Goal: Obtain resource: Obtain resource

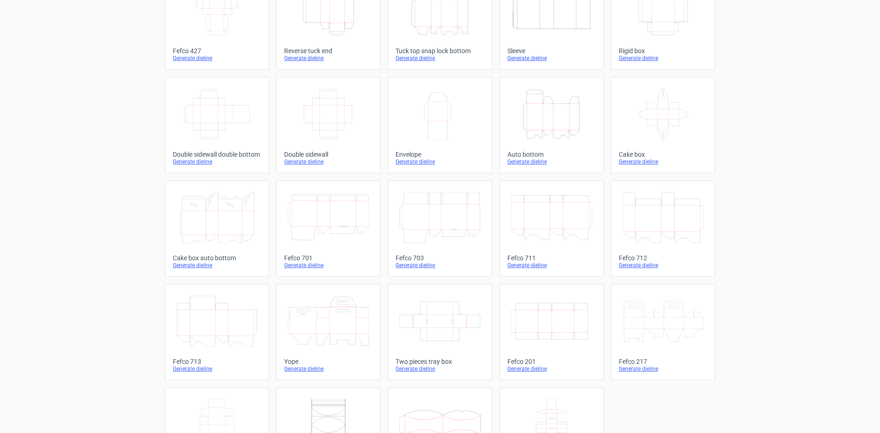
scroll to position [48, 0]
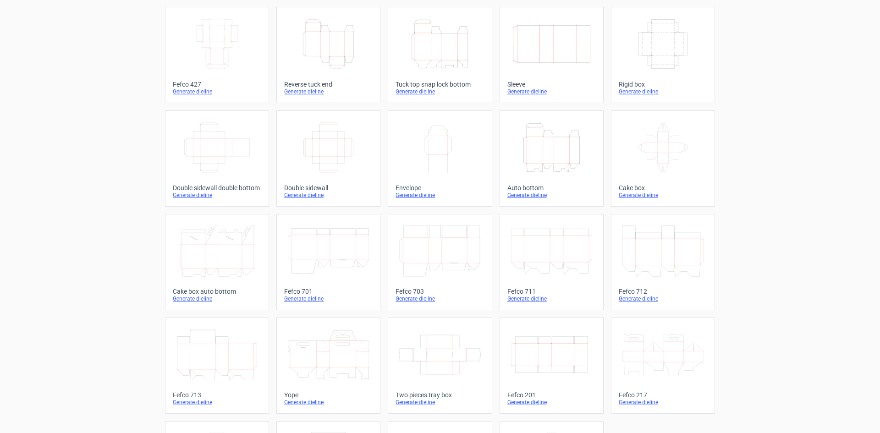
click at [568, 166] on icon "Height Depth Width" at bounding box center [551, 147] width 81 height 51
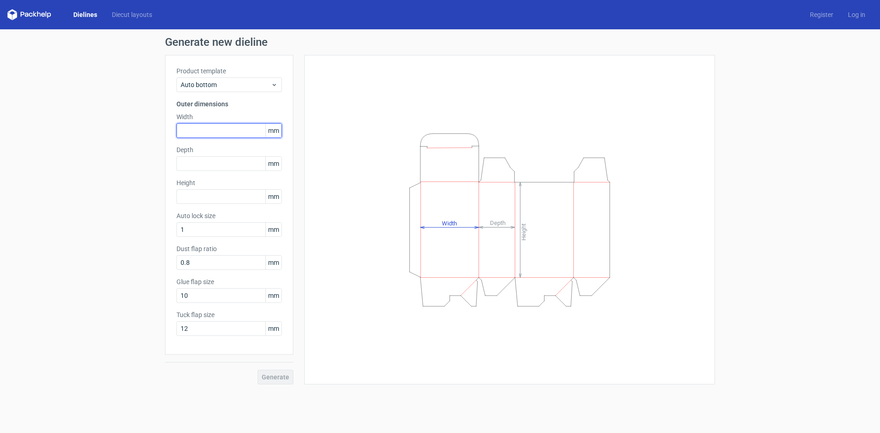
click at [239, 131] on input "text" at bounding box center [228, 130] width 105 height 15
type input "240"
type input "125"
click at [221, 198] on input "text" at bounding box center [228, 196] width 105 height 15
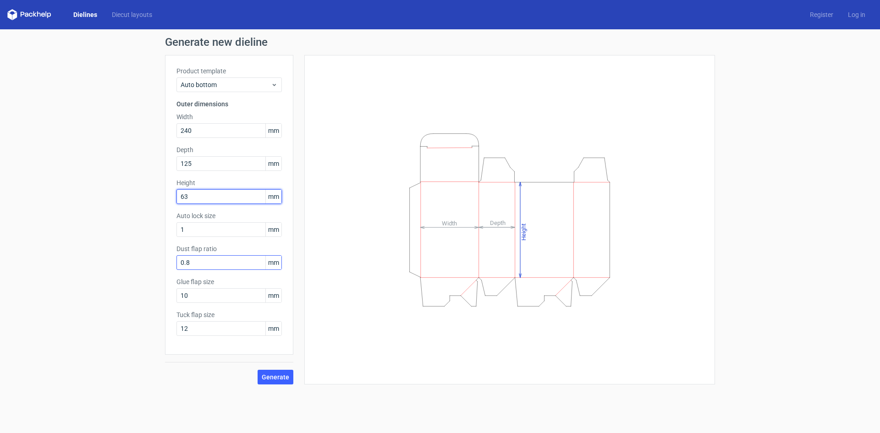
type input "63"
click at [236, 266] on input "0.8" at bounding box center [228, 262] width 105 height 15
drag, startPoint x: 237, startPoint y: 265, endPoint x: 56, endPoint y: 274, distance: 181.2
click at [56, 274] on div "Generate new dieline Product template Auto bottom Outer dimensions Width 240 mm…" at bounding box center [440, 210] width 880 height 362
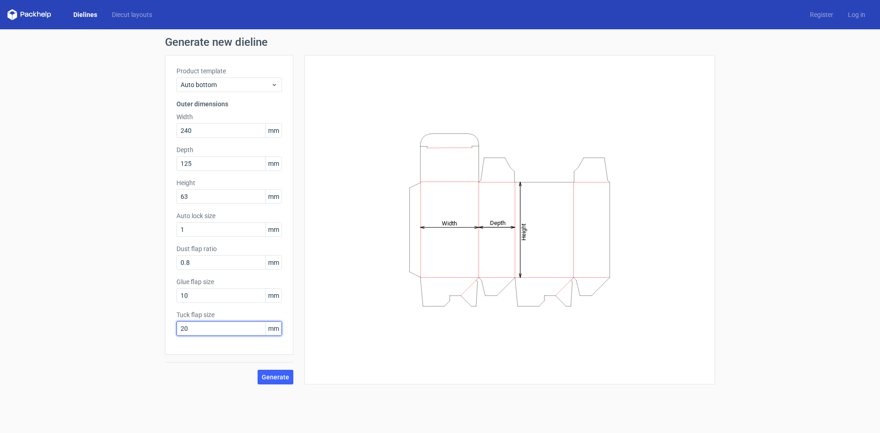
type input "20"
type input "15"
click at [279, 375] on span "Generate" at bounding box center [275, 377] width 27 height 6
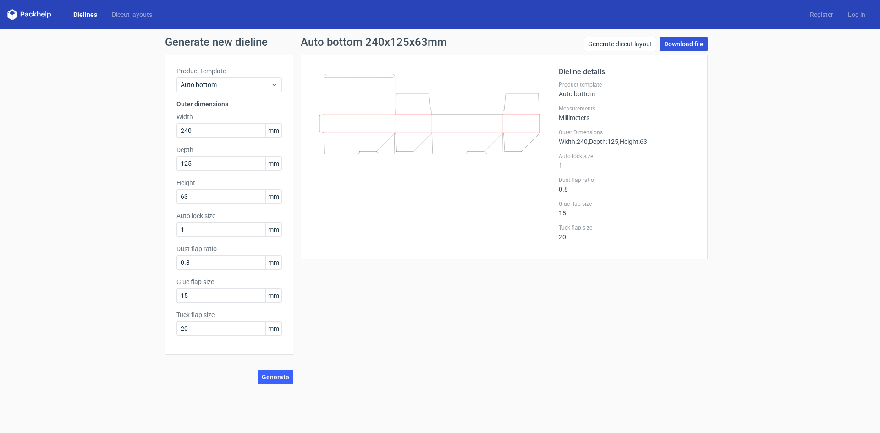
click at [694, 47] on link "Download file" at bounding box center [684, 44] width 48 height 15
click at [77, 15] on link "Dielines" at bounding box center [85, 14] width 38 height 9
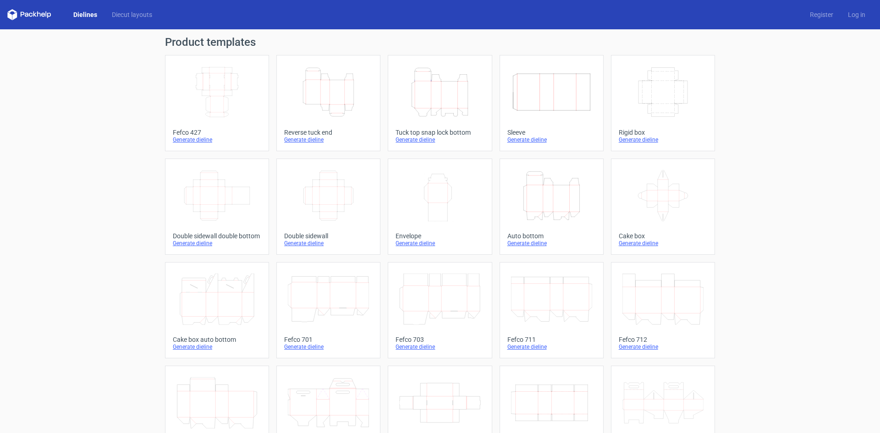
scroll to position [46, 0]
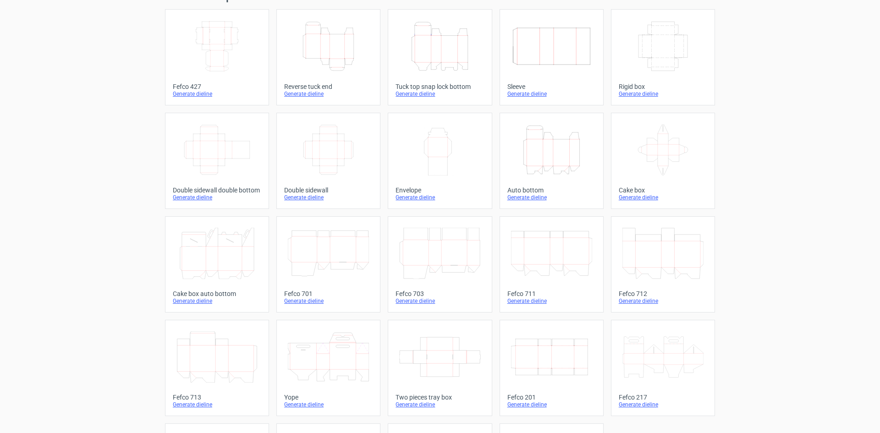
click at [251, 373] on icon at bounding box center [216, 356] width 81 height 51
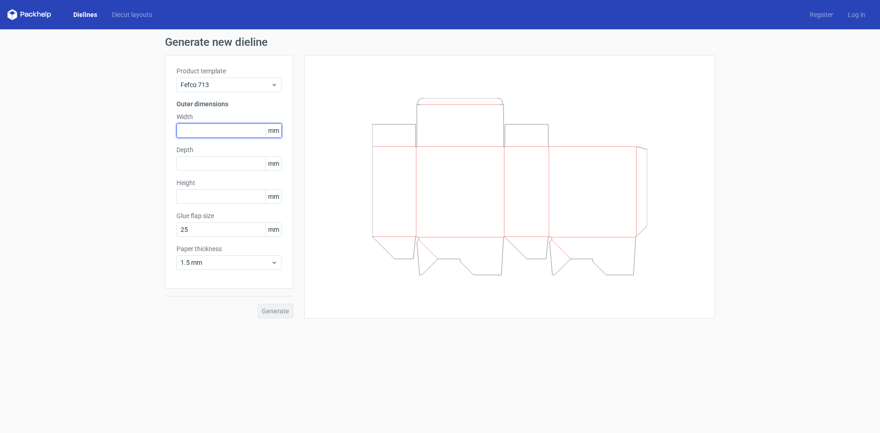
drag, startPoint x: 216, startPoint y: 137, endPoint x: 222, endPoint y: 136, distance: 6.0
click at [216, 136] on input "text" at bounding box center [228, 130] width 105 height 15
type input "240"
type input "125"
type input "63"
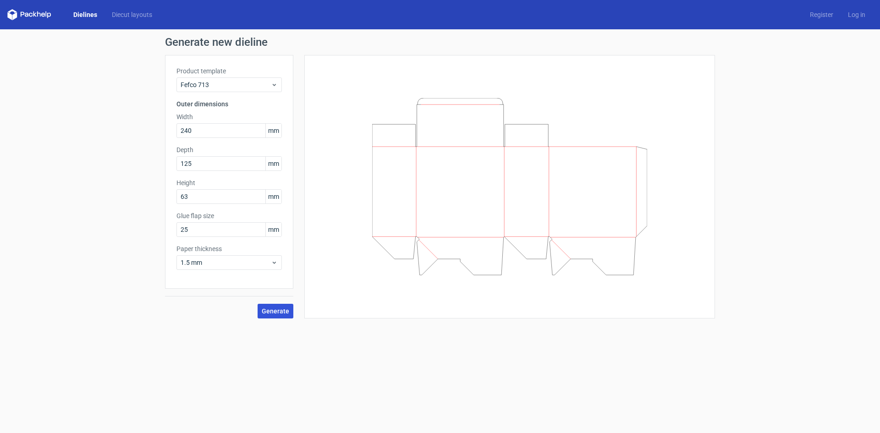
click at [282, 316] on button "Generate" at bounding box center [275, 311] width 36 height 15
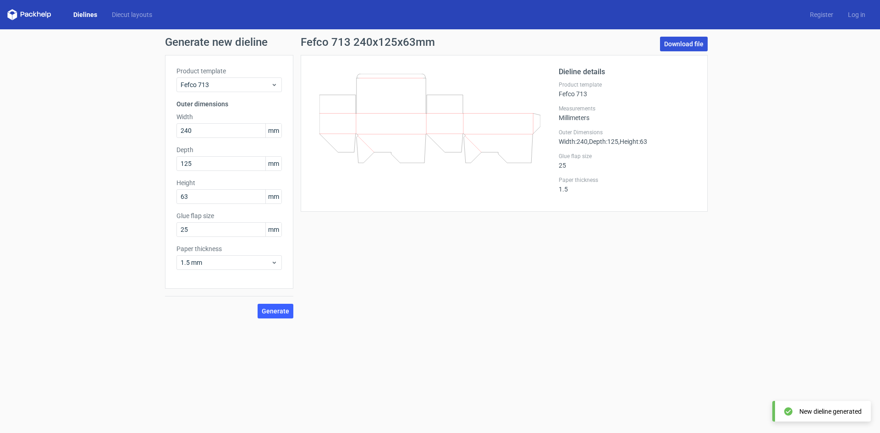
click at [672, 47] on link "Download file" at bounding box center [684, 44] width 48 height 15
drag, startPoint x: 169, startPoint y: 134, endPoint x: 147, endPoint y: 142, distance: 23.6
click at [148, 141] on div "Generate new dieline Product template Fefco 713 Outer dimensions Width 240 mm D…" at bounding box center [440, 177] width 880 height 296
type input "200"
drag, startPoint x: 149, startPoint y: 163, endPoint x: 135, endPoint y: 167, distance: 14.8
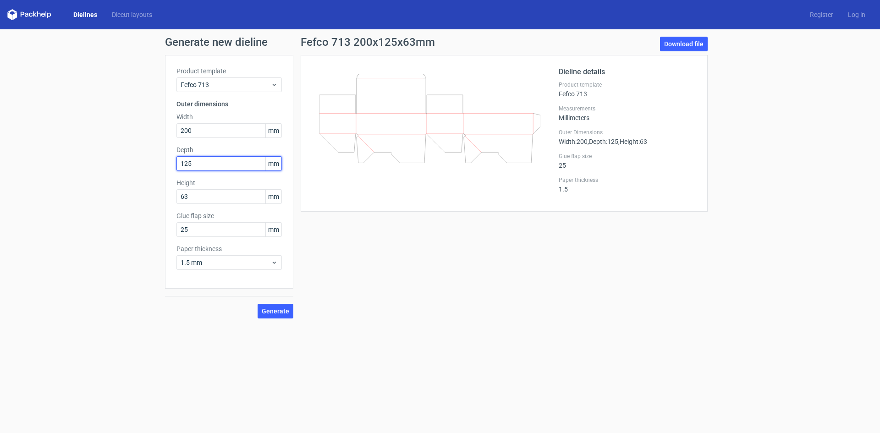
click at [131, 164] on div "Generate new dieline Product template Fefco 713 Outer dimensions Width 200 mm D…" at bounding box center [440, 177] width 880 height 296
type input "170"
type input "80"
click at [258, 310] on div "Generate" at bounding box center [229, 304] width 128 height 30
click at [264, 312] on span "Generate" at bounding box center [275, 311] width 27 height 6
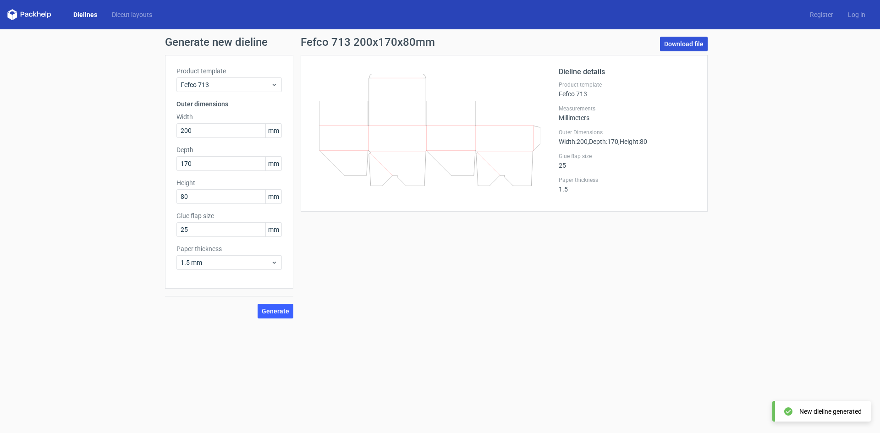
click at [681, 45] on link "Download file" at bounding box center [684, 44] width 48 height 15
click at [80, 16] on link "Dielines" at bounding box center [85, 14] width 38 height 9
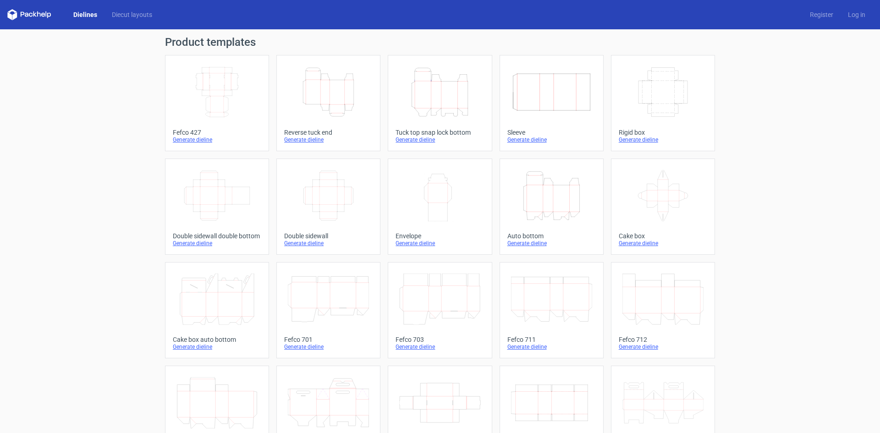
click at [552, 199] on icon "Height Depth Width" at bounding box center [551, 195] width 81 height 51
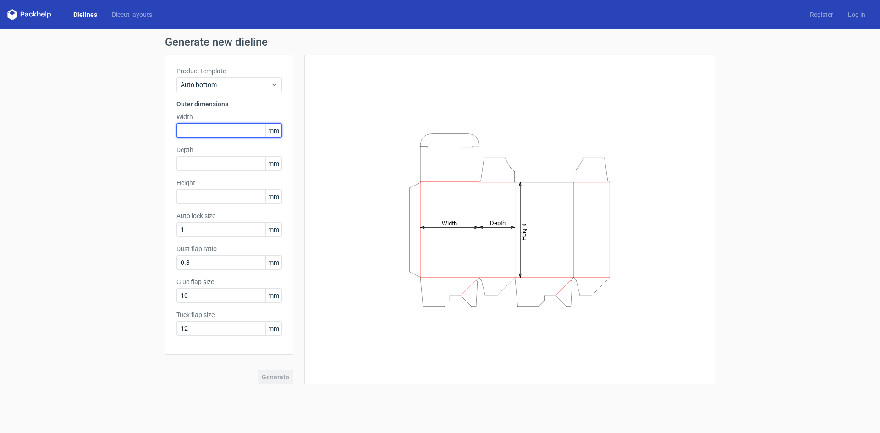
click at [209, 131] on input "text" at bounding box center [228, 130] width 105 height 15
type input "200"
type input "170"
type input "80"
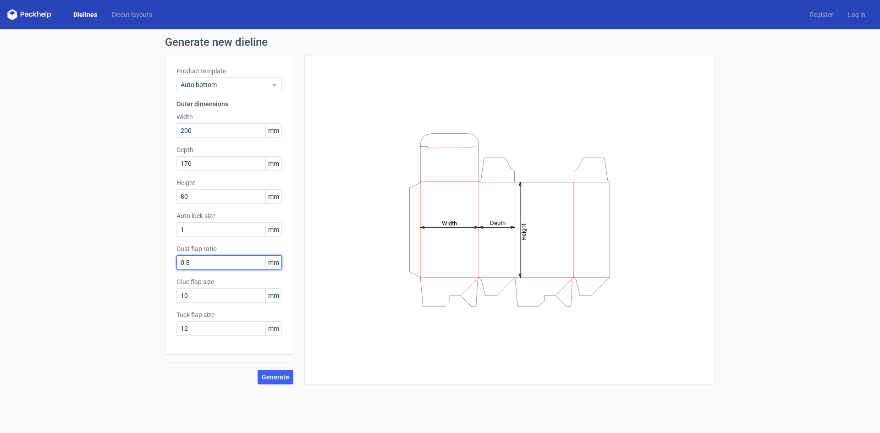
drag, startPoint x: 191, startPoint y: 263, endPoint x: 173, endPoint y: 280, distance: 25.0
click at [169, 273] on div "Product template Auto bottom Outer dimensions Width 200 mm Depth 170 mm Height …" at bounding box center [229, 205] width 128 height 300
drag, startPoint x: 201, startPoint y: 298, endPoint x: 212, endPoint y: 290, distance: 13.6
click at [164, 306] on div "Generate new dieline Product template Auto bottom Outer dimensions Width 200 mm…" at bounding box center [440, 210] width 880 height 362
type input "15"
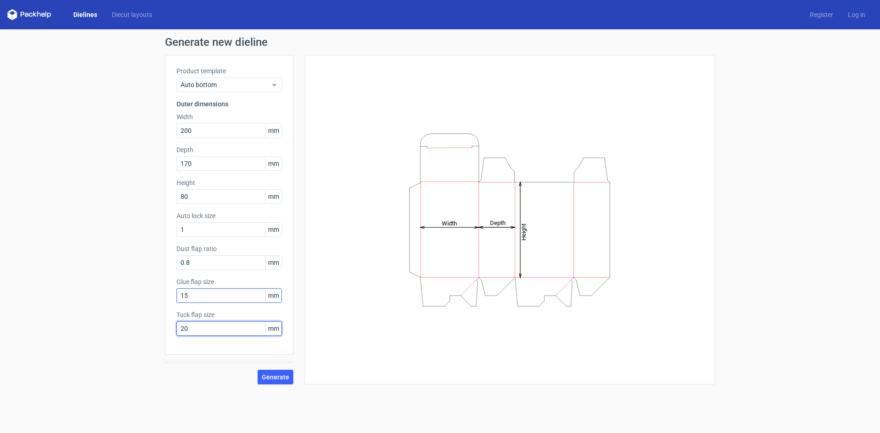
type input "20"
click at [291, 379] on button "Generate" at bounding box center [275, 377] width 36 height 15
click at [283, 380] on button "Generate" at bounding box center [275, 377] width 36 height 15
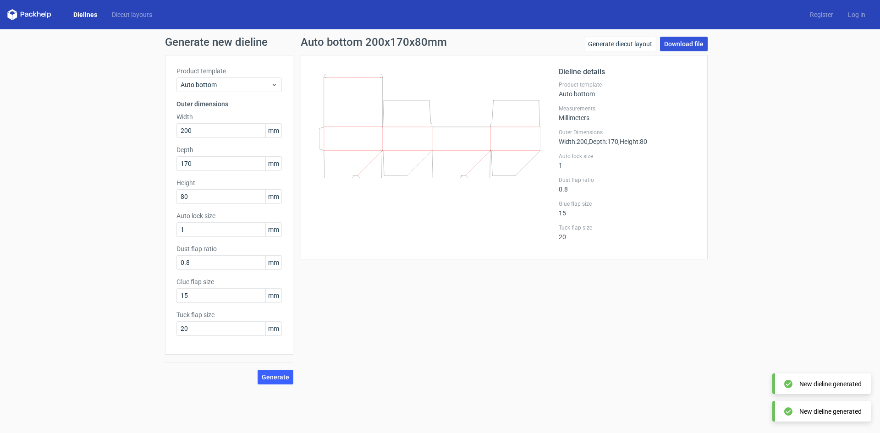
click at [687, 44] on link "Download file" at bounding box center [684, 44] width 48 height 15
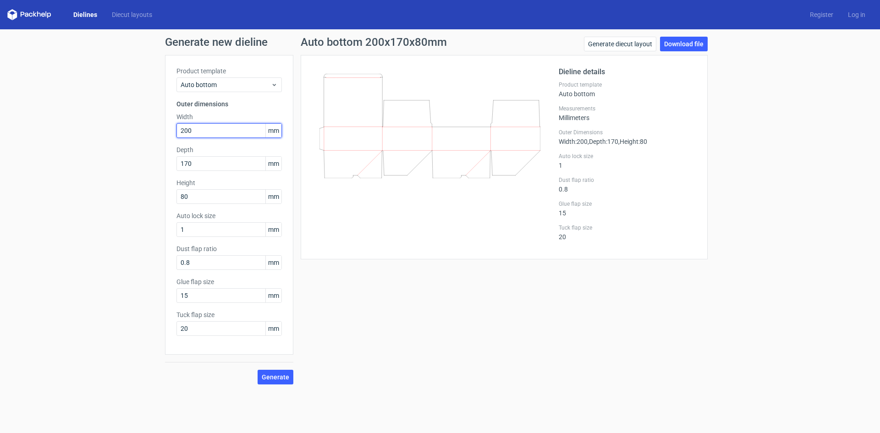
drag, startPoint x: 232, startPoint y: 133, endPoint x: 59, endPoint y: 172, distance: 177.4
click at [59, 172] on div "Generate new dieline Product template Auto bottom Outer dimensions Width 200 mm…" at bounding box center [440, 210] width 880 height 362
type input "170"
type input "102"
drag, startPoint x: 202, startPoint y: 198, endPoint x: 158, endPoint y: 191, distance: 45.0
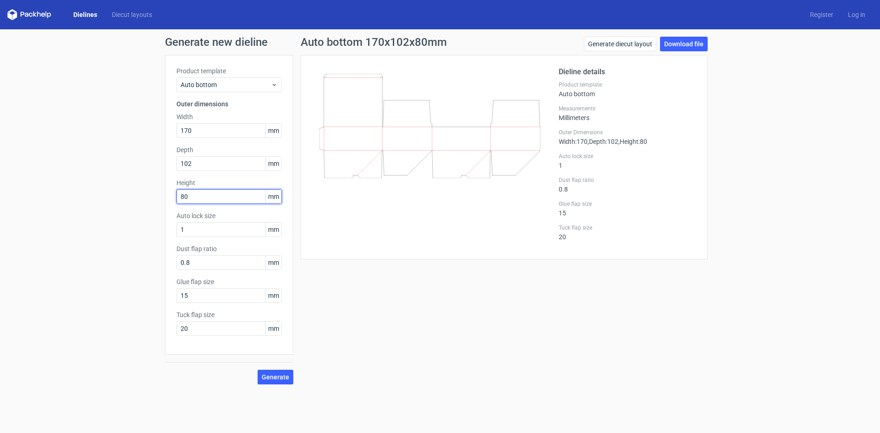
click at [152, 208] on div "Generate new dieline Product template Auto bottom Outer dimensions Width 170 mm…" at bounding box center [440, 210] width 880 height 362
type input "120"
click at [277, 382] on button "Generate" at bounding box center [275, 377] width 36 height 15
click at [288, 375] on span "Generate" at bounding box center [275, 377] width 27 height 6
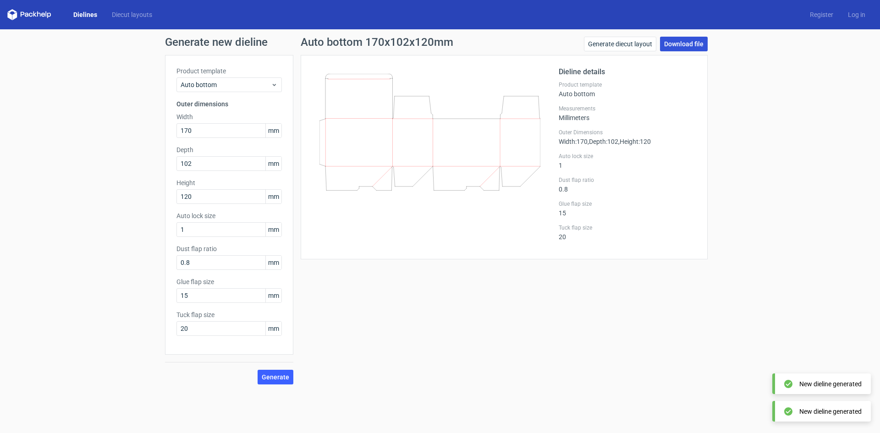
click at [690, 42] on link "Download file" at bounding box center [684, 44] width 48 height 15
click at [83, 14] on link "Dielines" at bounding box center [85, 14] width 38 height 9
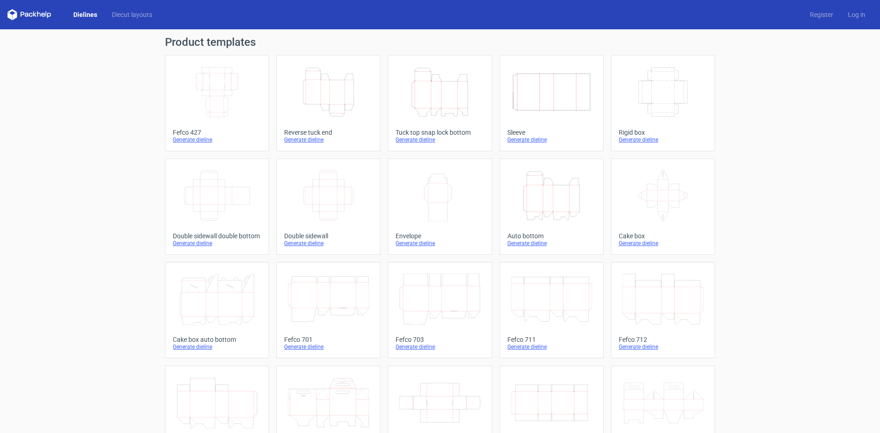
click at [231, 389] on icon at bounding box center [216, 402] width 81 height 51
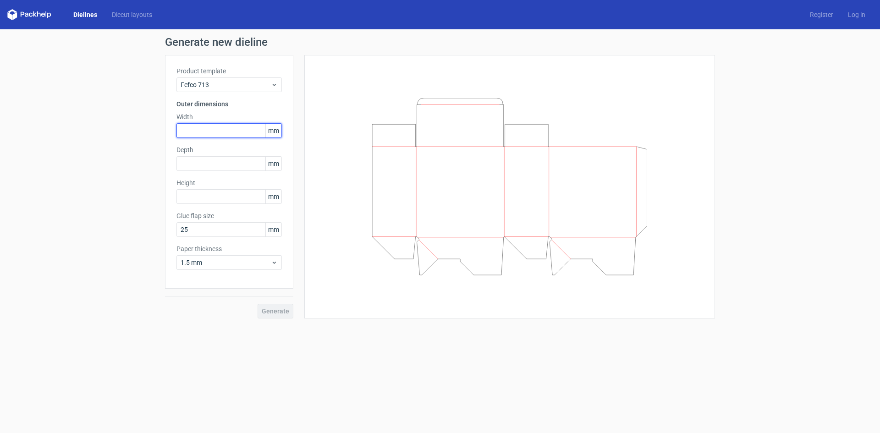
click at [216, 132] on input "text" at bounding box center [228, 130] width 105 height 15
type input "170"
type input "102"
type input "120"
click at [288, 313] on span "Generate" at bounding box center [275, 311] width 27 height 6
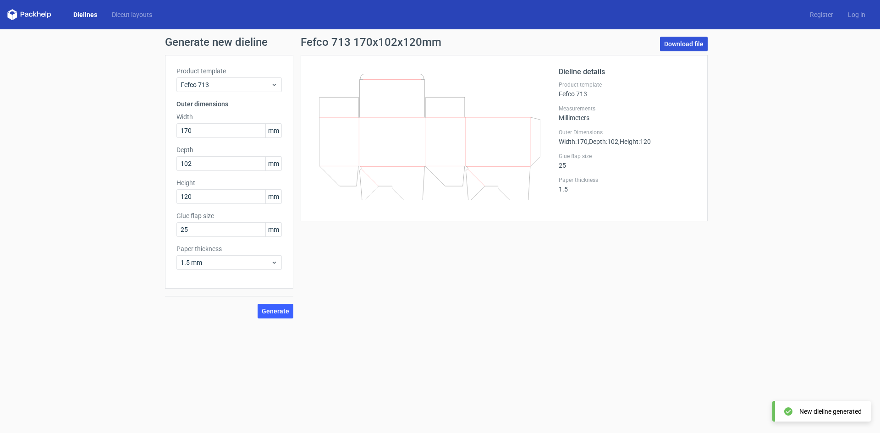
click at [670, 48] on link "Download file" at bounding box center [684, 44] width 48 height 15
click at [94, 14] on link "Dielines" at bounding box center [85, 14] width 38 height 9
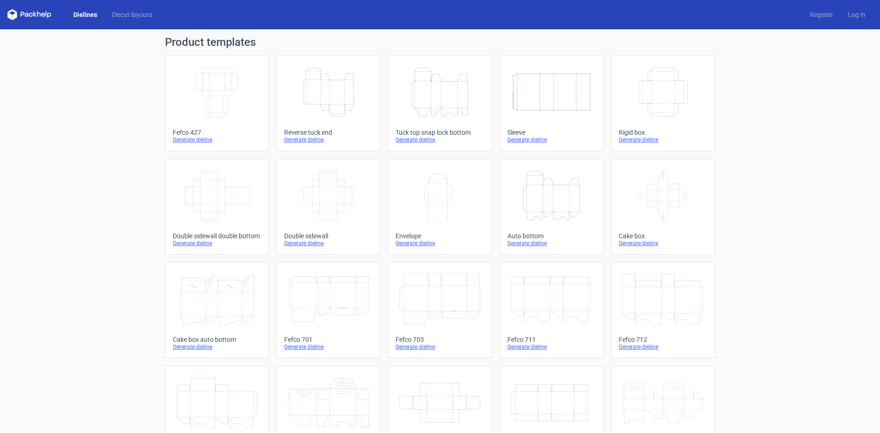
click at [342, 99] on icon "Height Depth Width" at bounding box center [328, 91] width 81 height 51
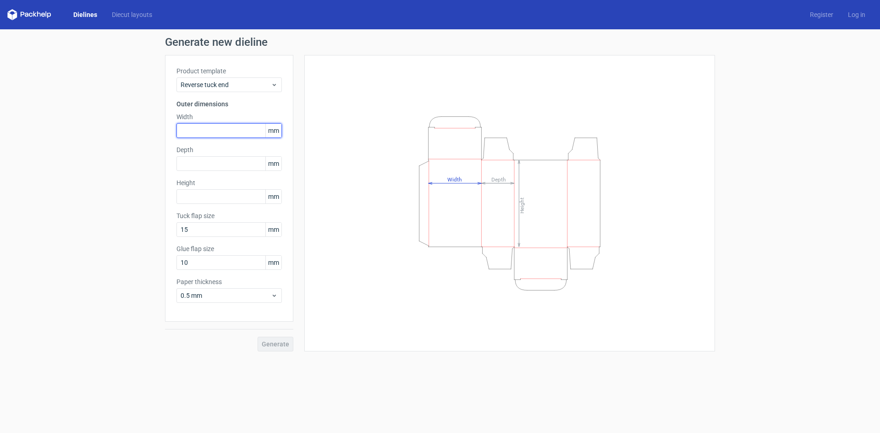
click at [235, 133] on input "text" at bounding box center [228, 130] width 105 height 15
type input "100"
type input "35"
type input "165"
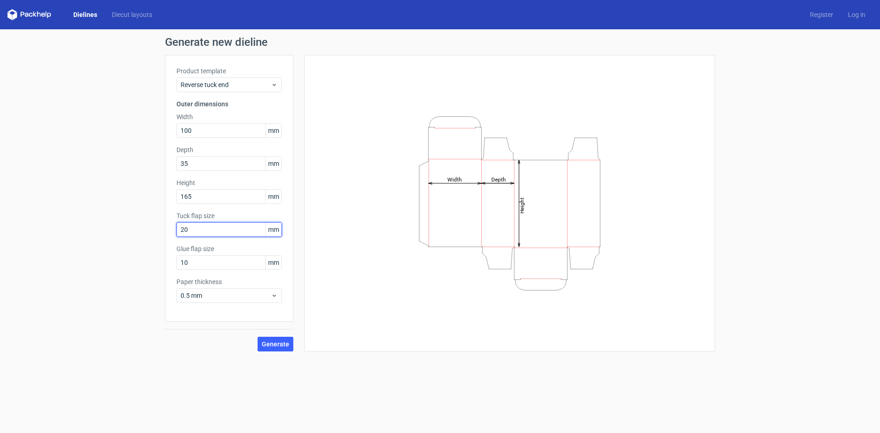
type input "20"
type input "15"
click at [262, 339] on button "Generate" at bounding box center [275, 344] width 36 height 15
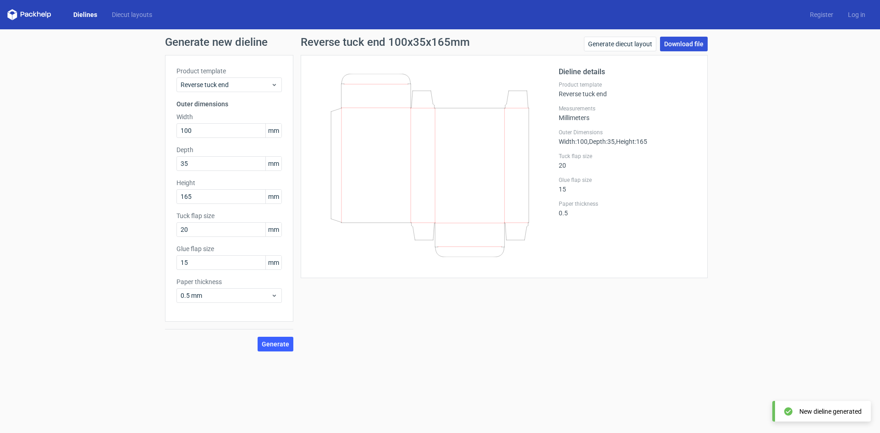
click at [688, 44] on link "Download file" at bounding box center [684, 44] width 48 height 15
click at [84, 22] on div "Dielines Diecut layouts Register Log in" at bounding box center [440, 14] width 880 height 29
click at [82, 21] on div "Dielines Diecut layouts Register Log in" at bounding box center [440, 14] width 880 height 29
click at [84, 14] on link "Dielines" at bounding box center [85, 14] width 38 height 9
